Goal: Task Accomplishment & Management: Manage account settings

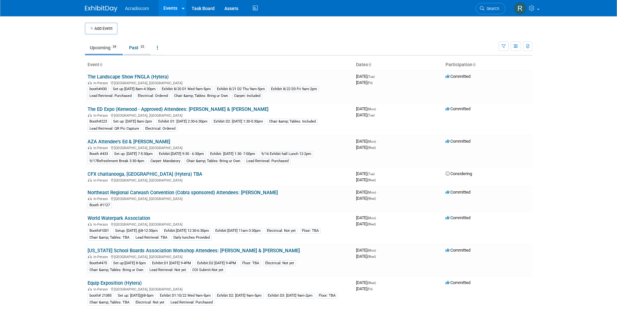
click at [134, 47] on link "Past 25" at bounding box center [137, 48] width 27 height 12
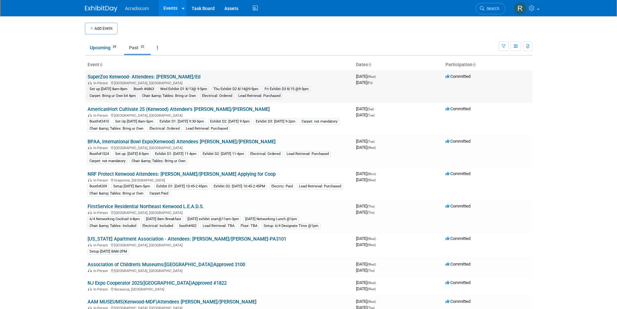
click at [153, 76] on link "SuperZoo Kenwood- Attendees: [PERSON_NAME]/Ed" at bounding box center [144, 77] width 113 height 6
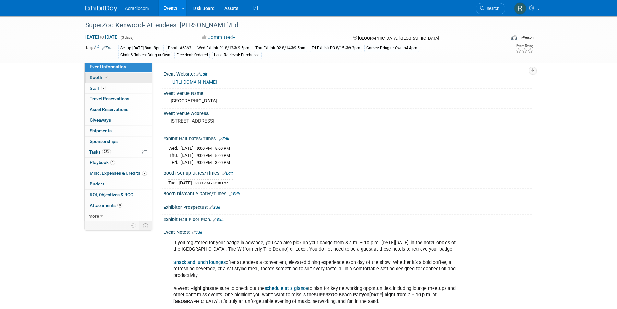
click at [107, 77] on icon at bounding box center [106, 78] width 3 height 4
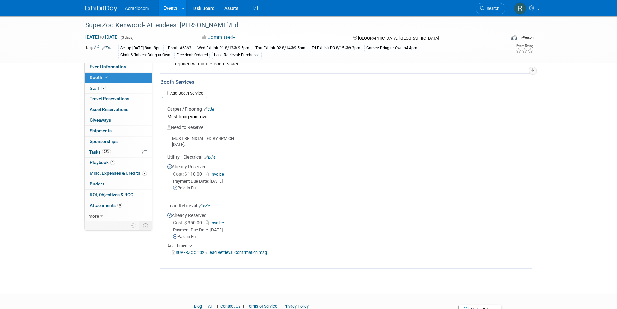
scroll to position [159, 0]
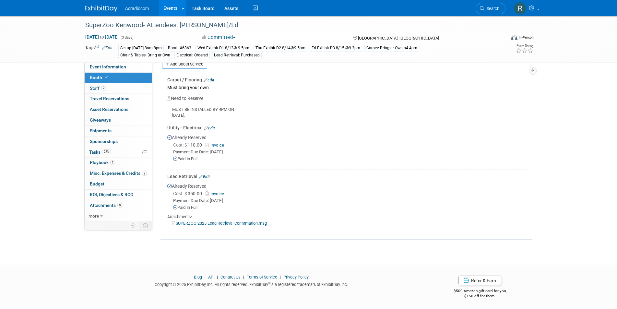
click at [179, 217] on div "Attachments:" at bounding box center [347, 217] width 360 height 6
click at [174, 221] on icon at bounding box center [174, 223] width 4 height 4
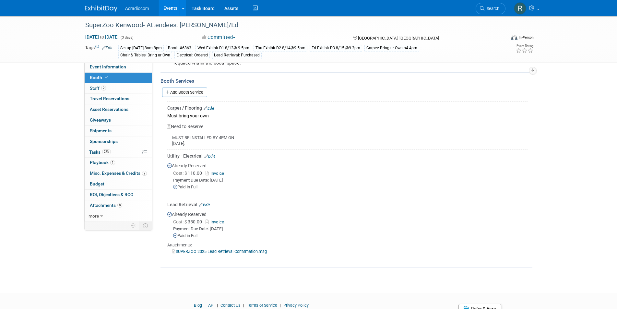
scroll to position [94, 0]
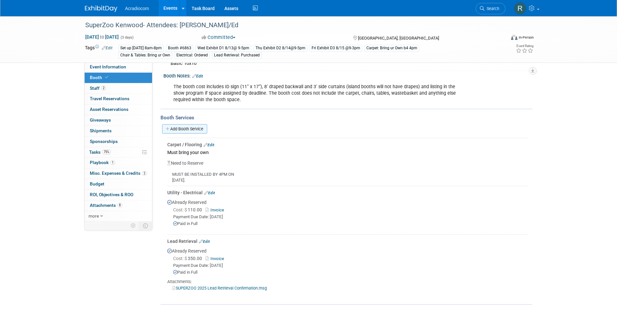
click at [169, 126] on link "Add Booth Service" at bounding box center [184, 128] width 45 height 9
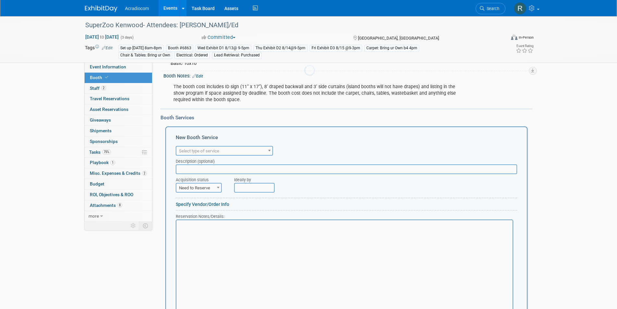
scroll to position [0, 0]
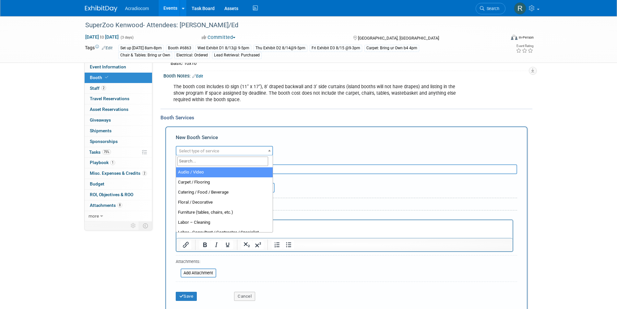
click at [204, 150] on span "Select type of service" at bounding box center [199, 150] width 40 height 5
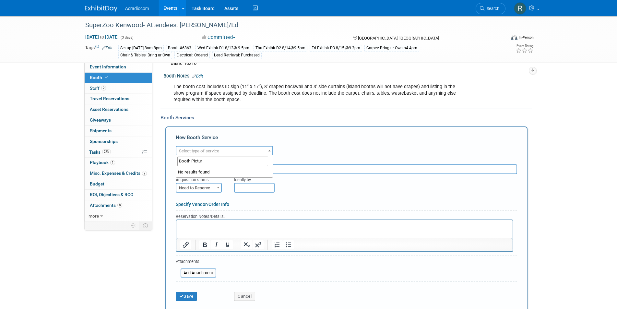
type input "Booth Picture"
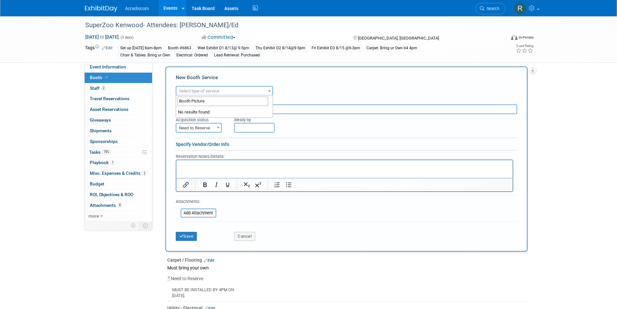
scroll to position [159, 0]
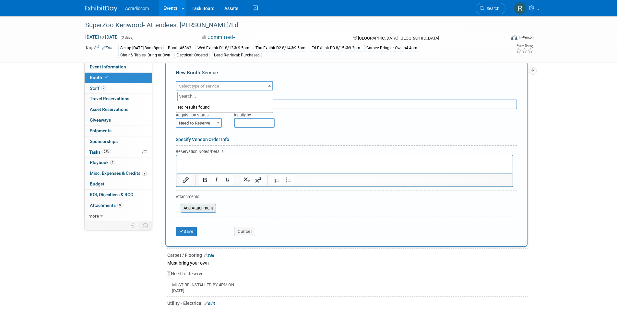
click at [205, 208] on input "file" at bounding box center [176, 208] width 77 height 8
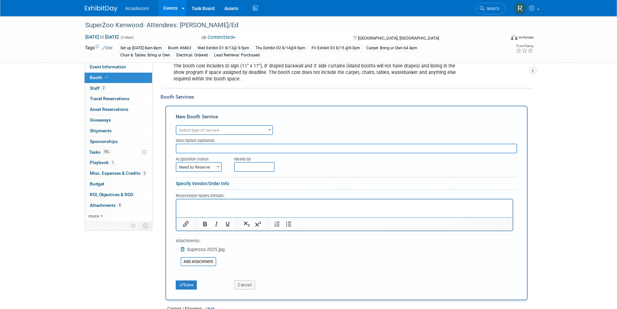
scroll to position [126, 0]
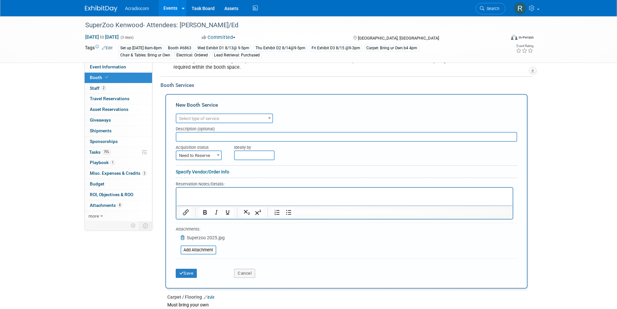
click at [197, 116] on span "Select type of service" at bounding box center [199, 118] width 40 height 5
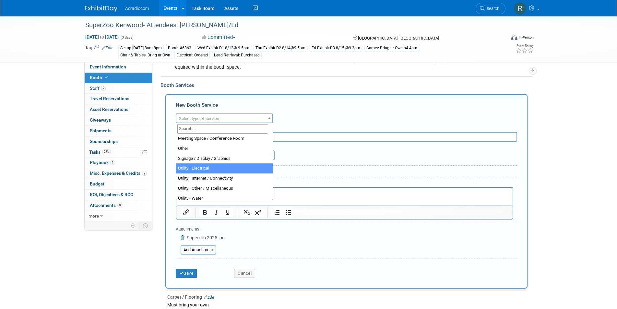
scroll to position [166, 0]
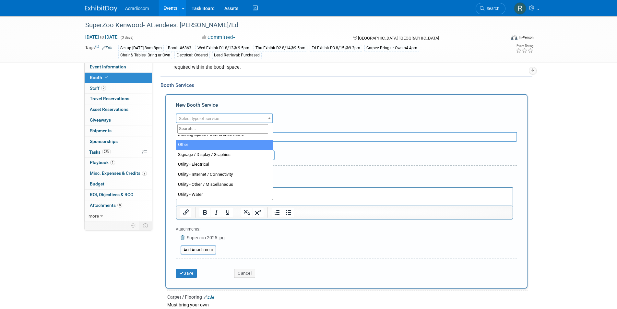
select select "1"
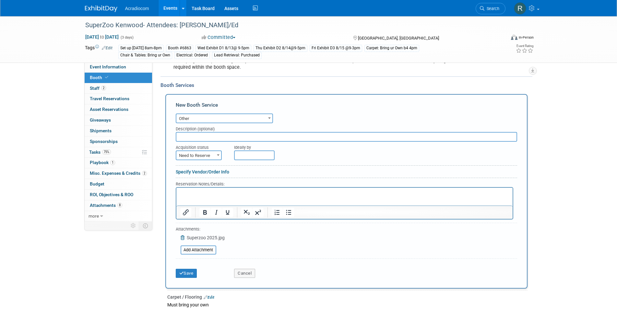
click at [199, 134] on input "text" at bounding box center [346, 137] width 341 height 10
type input "Booth Picture"
click at [185, 271] on button "Save" at bounding box center [186, 273] width 21 height 9
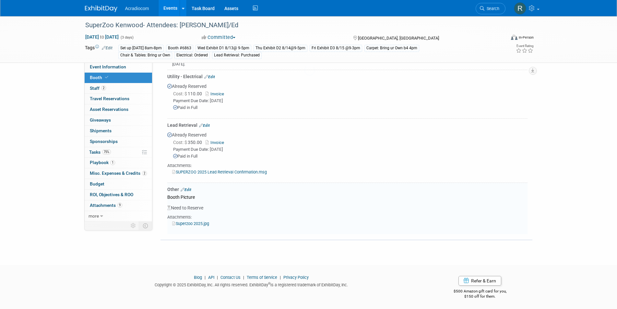
scroll to position [210, 0]
click at [200, 222] on link "Superzoo 2025.jpg" at bounding box center [190, 223] width 37 height 5
click at [103, 150] on span "75%" at bounding box center [106, 151] width 9 height 5
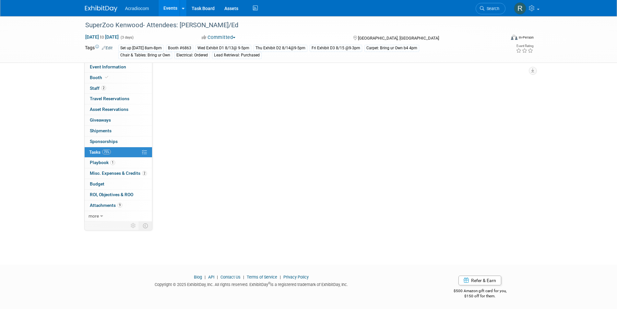
scroll to position [0, 0]
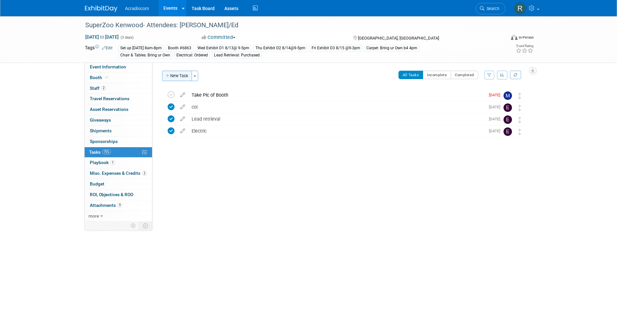
click at [178, 74] on button "New Task" at bounding box center [177, 76] width 30 height 10
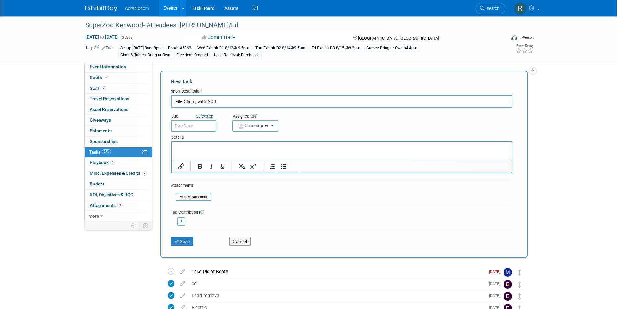
type input "File Claim, with ACB"
click at [195, 125] on input "text" at bounding box center [193, 126] width 45 height 12
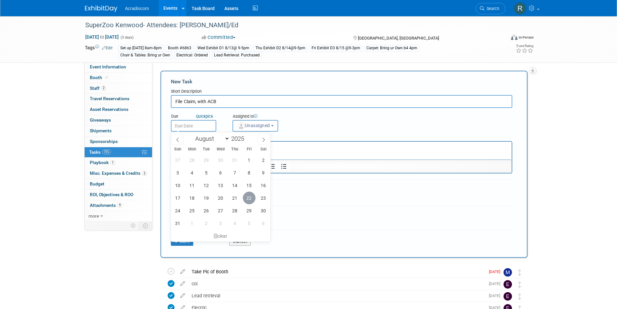
click at [251, 199] on span "22" at bounding box center [249, 198] width 13 height 13
type input "Aug 22, 2025"
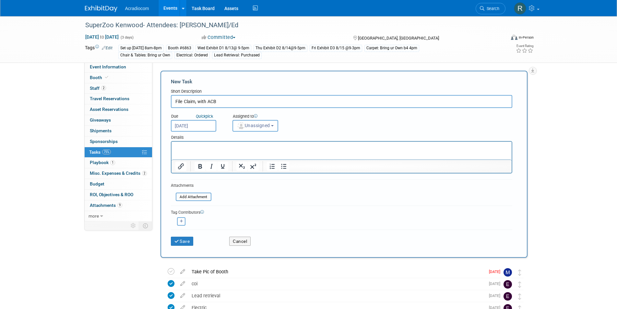
click at [197, 101] on input "File Claim, with ACB" at bounding box center [341, 101] width 341 height 13
type input "File Claim with ACB"
click at [274, 125] on b "button" at bounding box center [272, 125] width 3 height 1
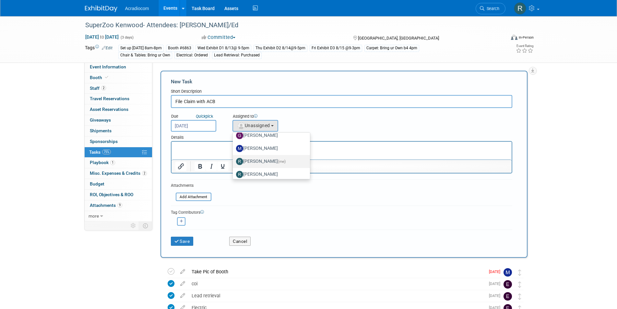
click at [270, 159] on label "Ronald Tralle (me)" at bounding box center [270, 161] width 68 height 10
click at [234, 159] on input "Ronald Tralle (me)" at bounding box center [232, 161] width 4 height 4
select select "a140da9e-d156-4fba-be55-80d335fde08e"
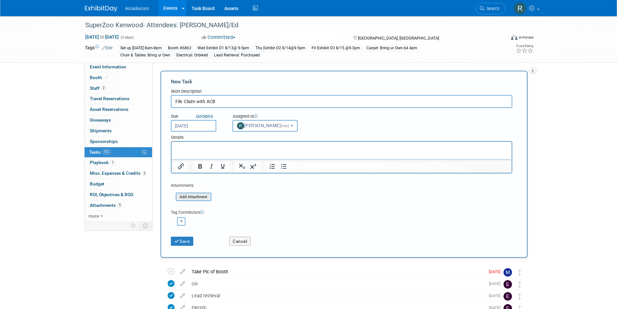
click at [189, 197] on input "file" at bounding box center [172, 196] width 77 height 7
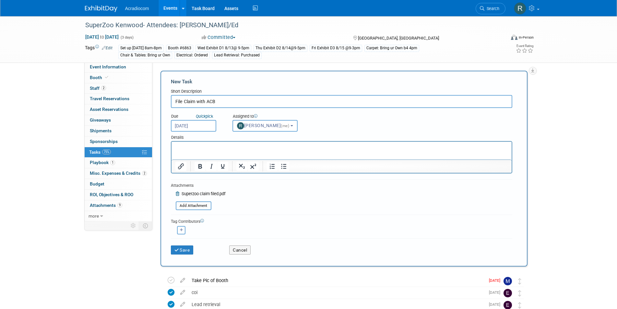
click at [181, 227] on button "button" at bounding box center [181, 230] width 8 height 8
select select
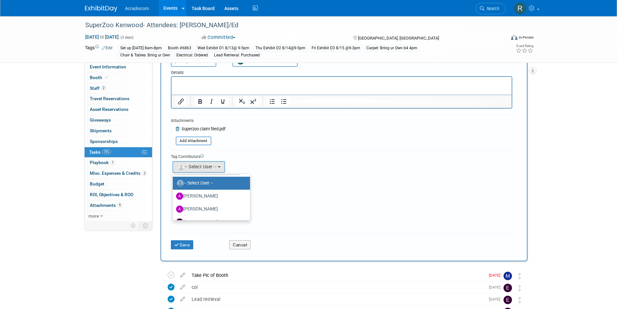
scroll to position [26, 0]
click at [210, 196] on label "Anthony Cataldo" at bounding box center [210, 196] width 68 height 10
click at [174, 196] on input "Anthony Cataldo" at bounding box center [172, 195] width 4 height 4
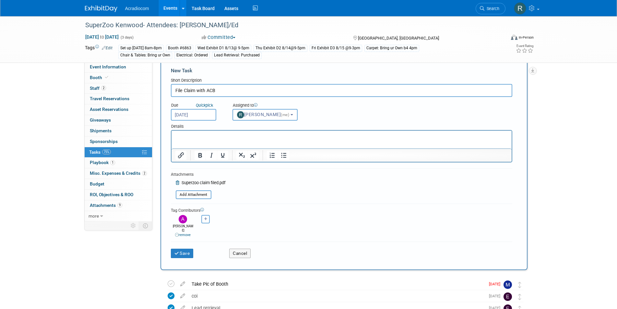
scroll to position [0, 0]
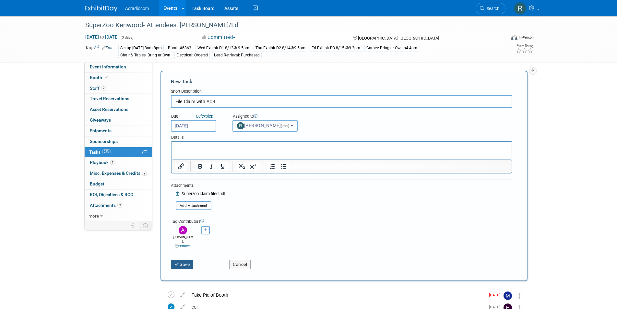
click at [185, 261] on button "Save" at bounding box center [182, 264] width 23 height 9
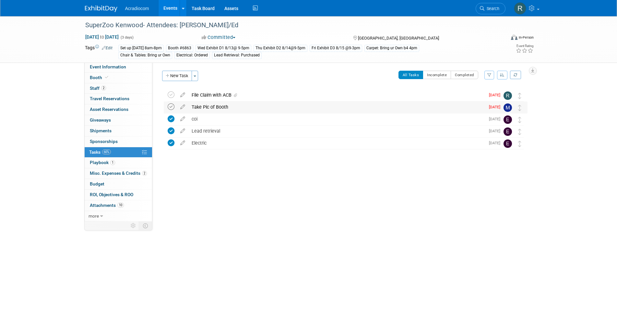
click at [173, 105] on icon at bounding box center [171, 106] width 7 height 7
click at [169, 93] on icon at bounding box center [171, 94] width 7 height 7
click at [515, 7] on img at bounding box center [520, 8] width 12 height 12
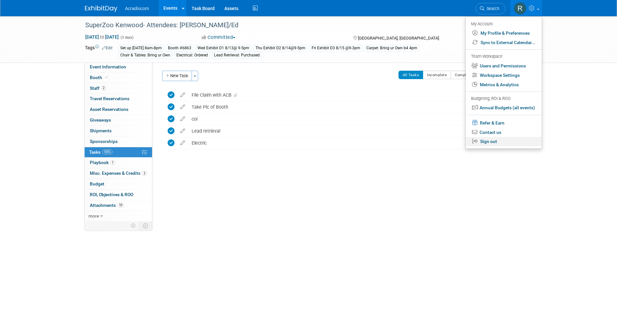
click at [485, 140] on link "Sign out" at bounding box center [504, 141] width 76 height 9
